Goal: Information Seeking & Learning: Check status

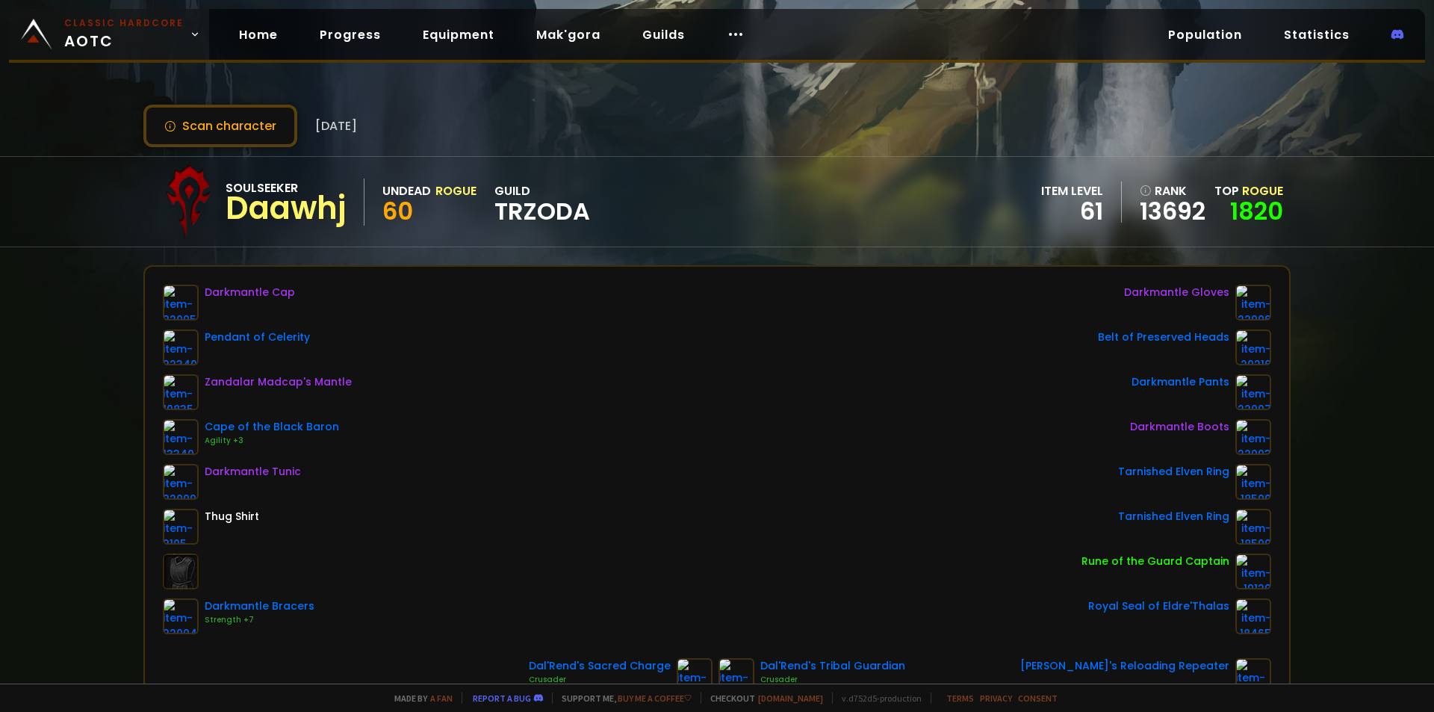
click at [55, 26] on link "Classic Hardcore AOTC" at bounding box center [109, 34] width 200 height 51
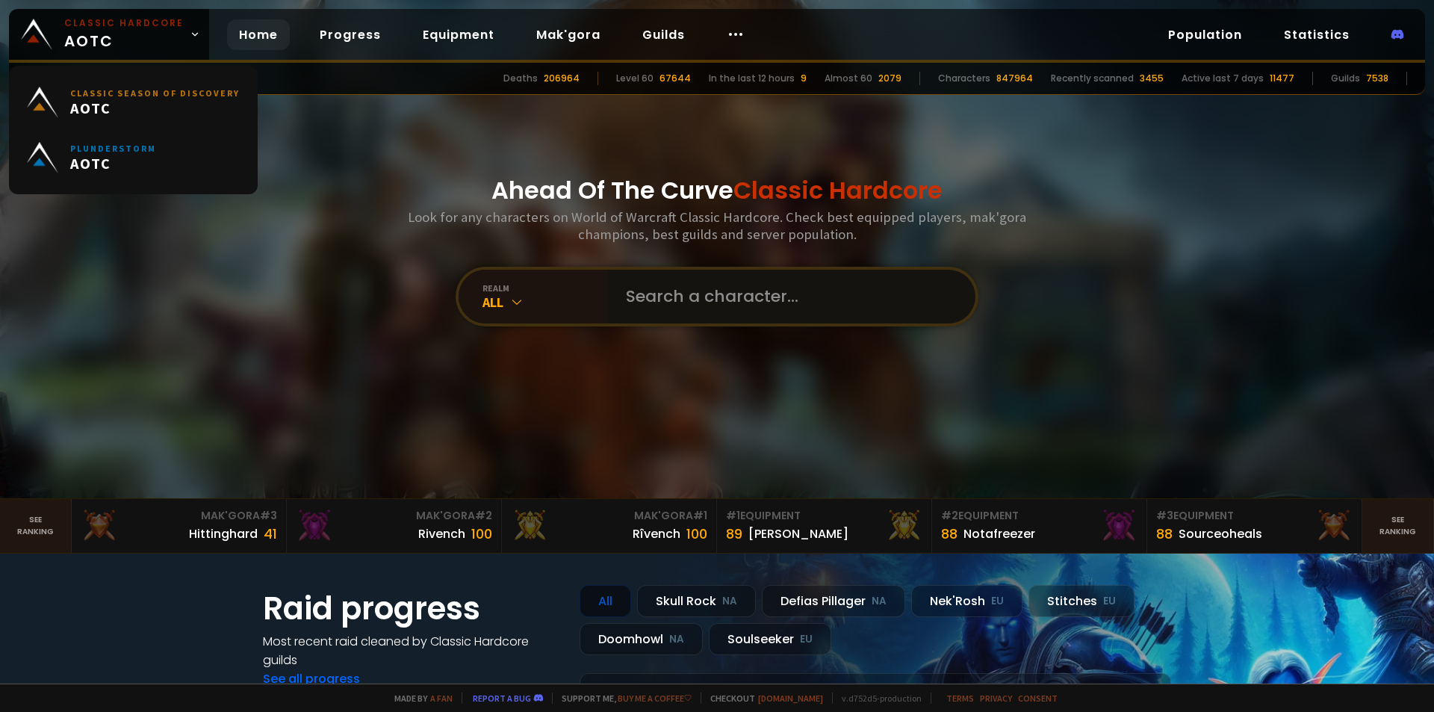
click at [664, 292] on input "text" at bounding box center [787, 297] width 341 height 54
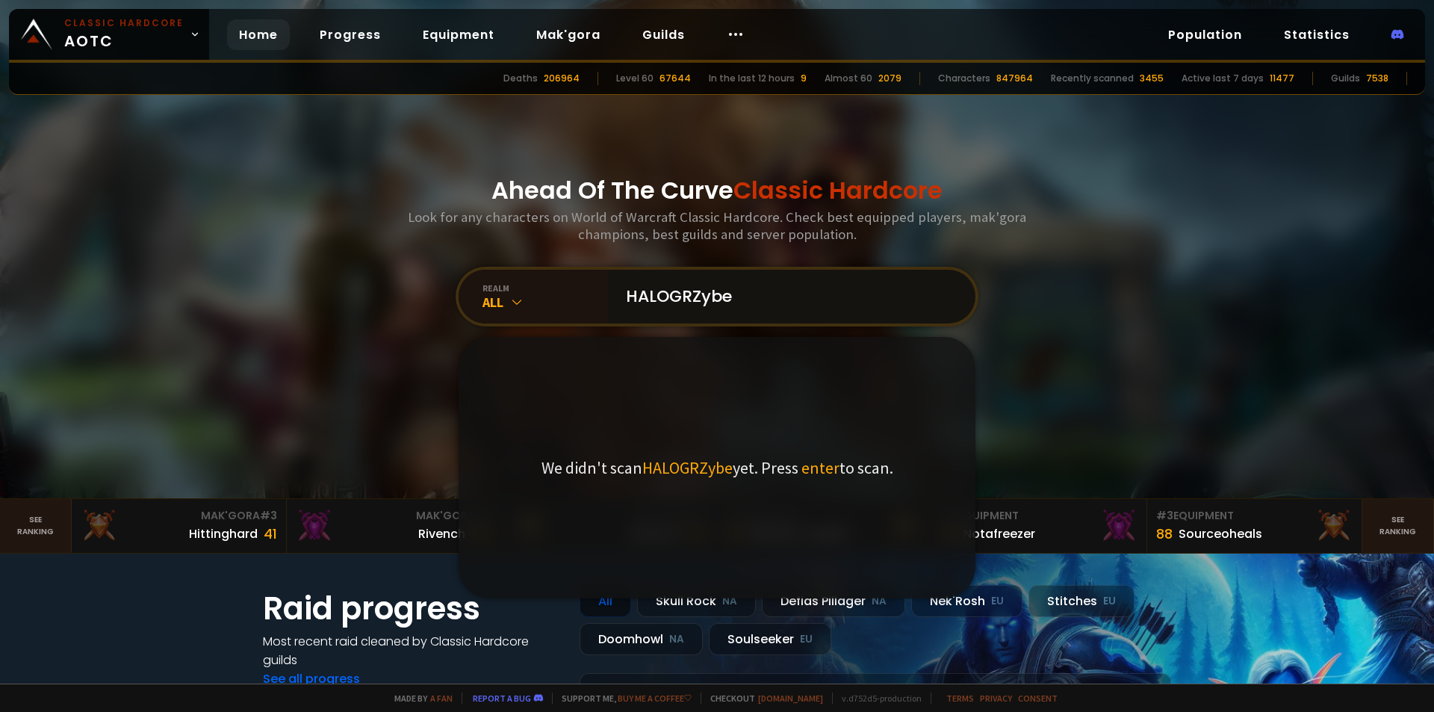
type input "HALOGRZybek"
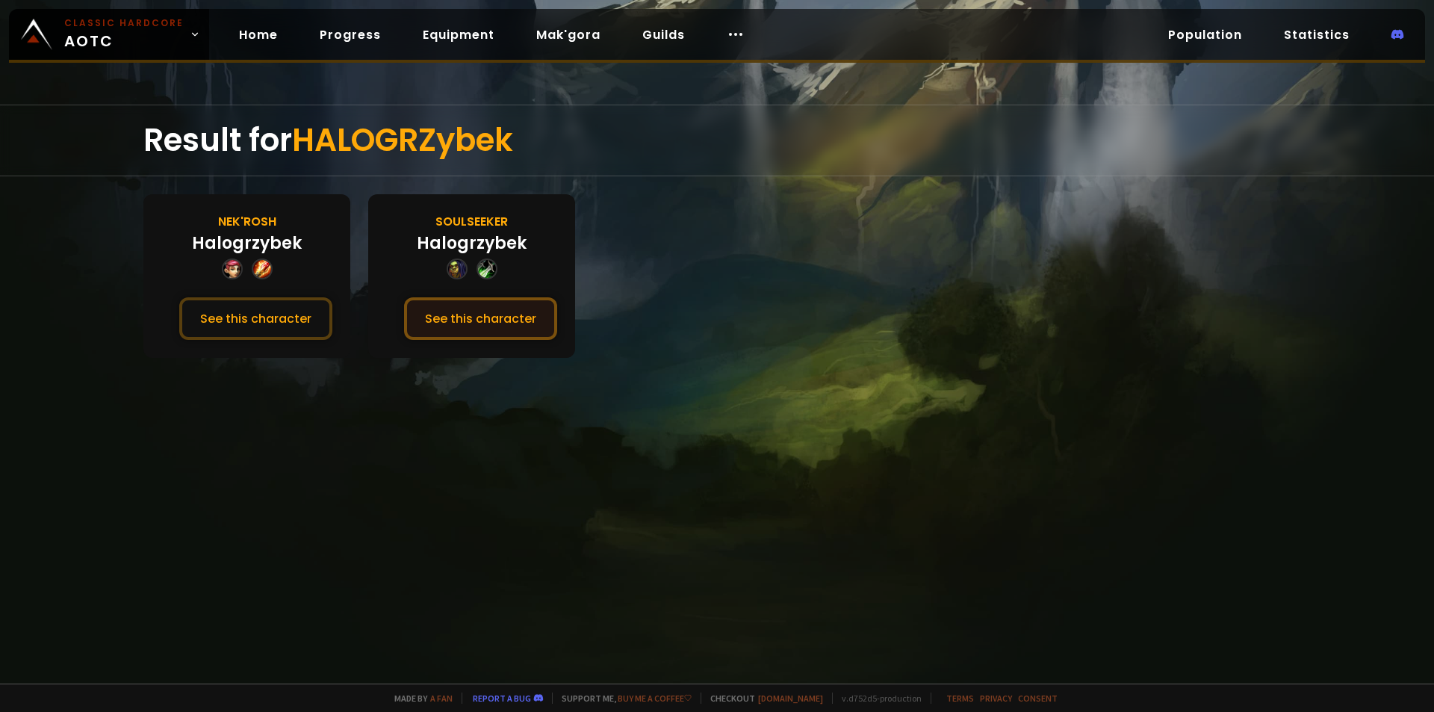
click at [503, 311] on button "See this character" at bounding box center [480, 318] width 153 height 43
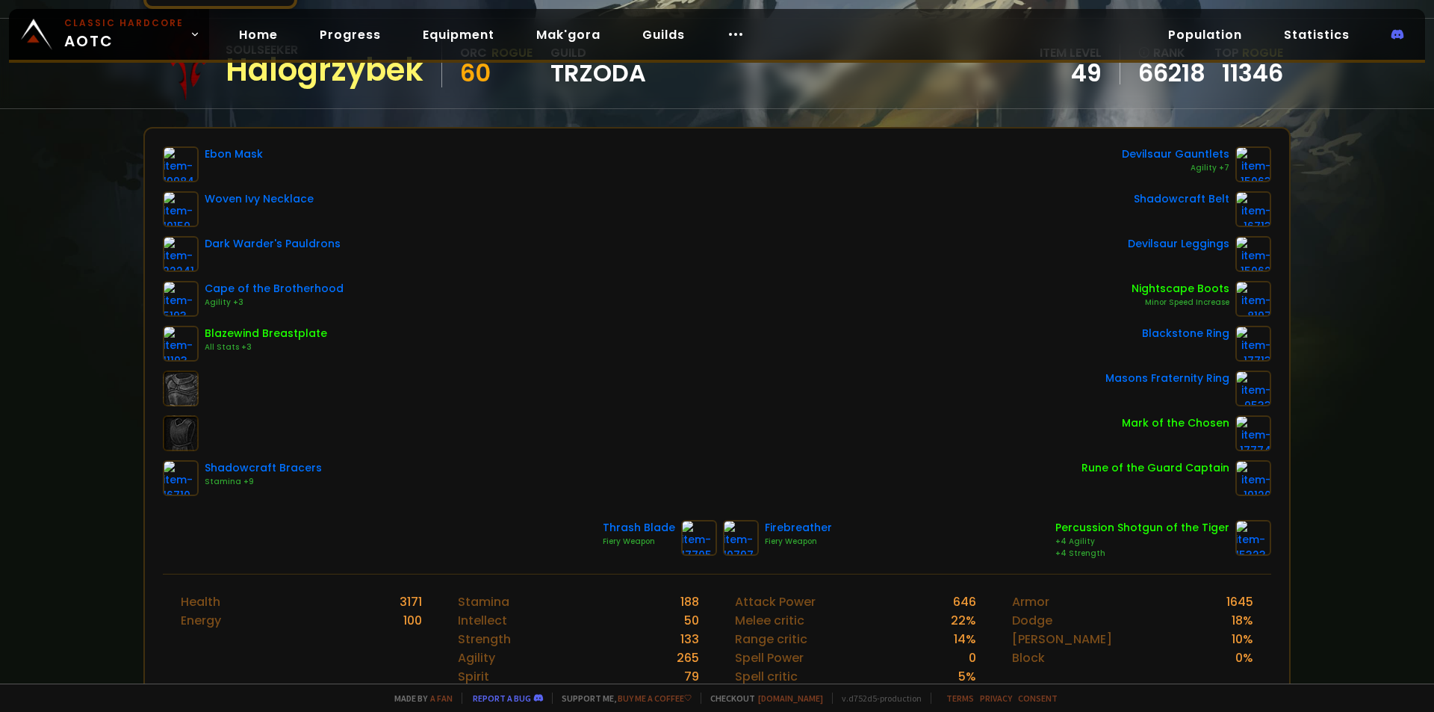
scroll to position [149, 0]
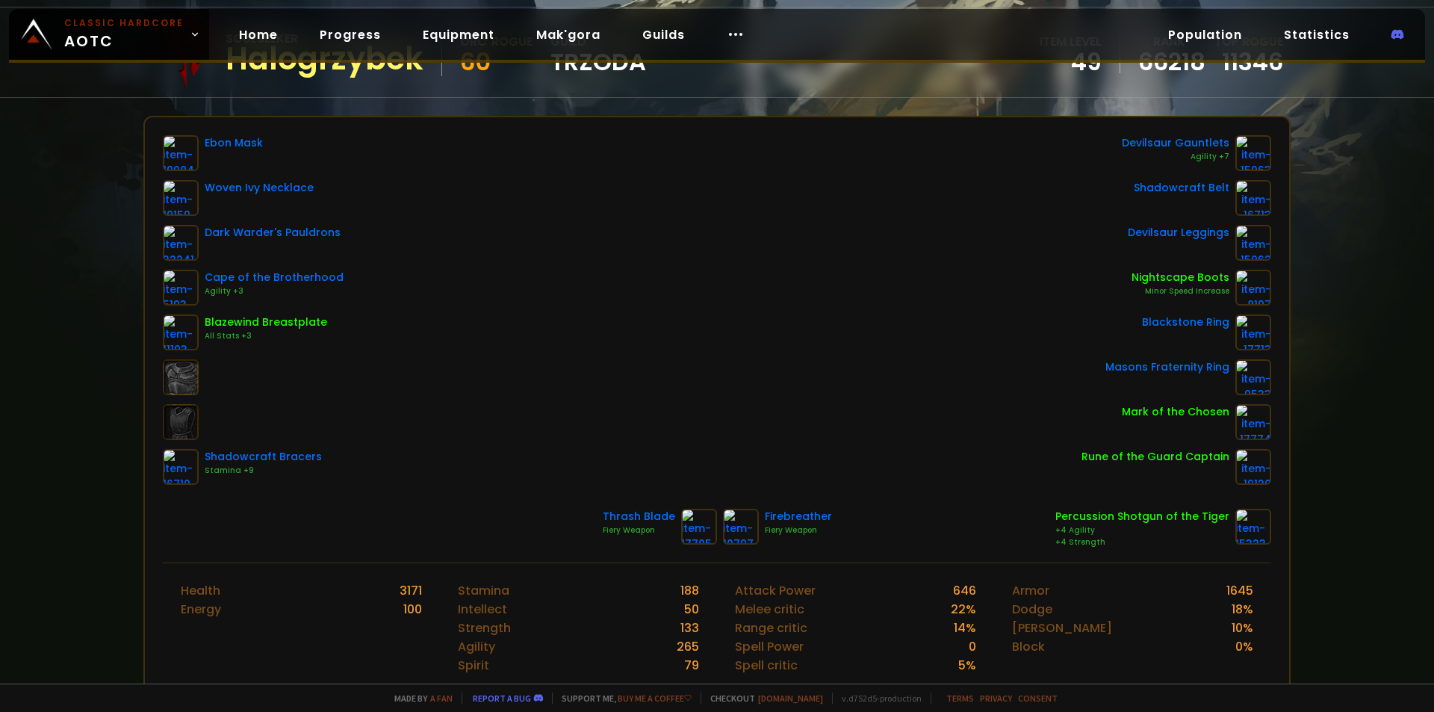
click at [597, 396] on div "Ebon Mask Woven Ivy Necklace Dark Warder's Pauldrons Cape of the Brotherhood Ag…" at bounding box center [717, 310] width 1108 height 350
click at [787, 334] on div "Ebon Mask Woven Ivy Necklace Dark Warder's Pauldrons Cape of the Brotherhood Ag…" at bounding box center [717, 310] width 1108 height 350
click at [920, 322] on div "Ebon Mask Woven Ivy Necklace Dark Warder's Pauldrons Cape of the Brotherhood Ag…" at bounding box center [717, 310] width 1108 height 350
